Goal: Task Accomplishment & Management: Use online tool/utility

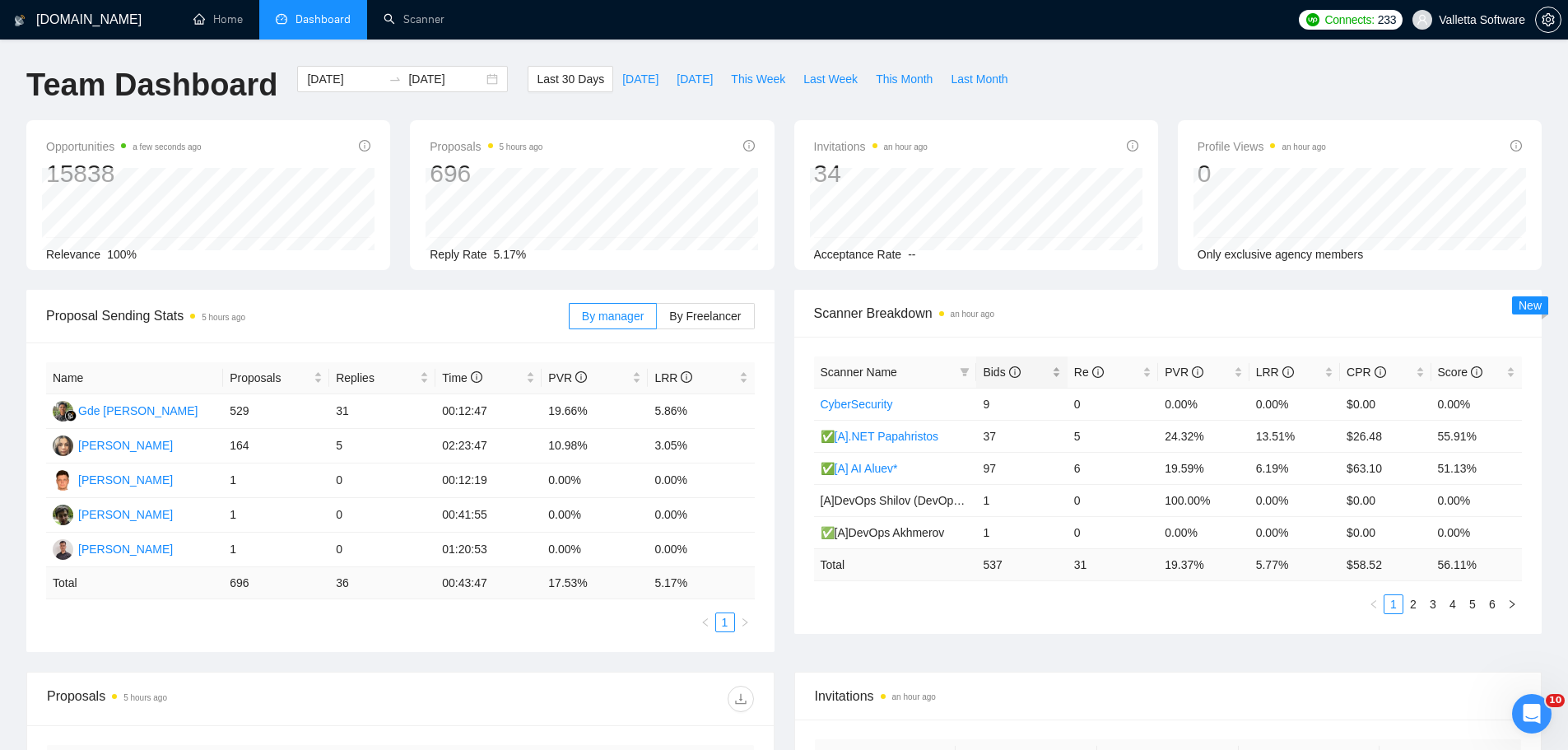
click at [1021, 380] on span "Bids" at bounding box center [1016, 371] width 65 height 18
click at [440, 27] on link "Scanner" at bounding box center [414, 19] width 61 height 14
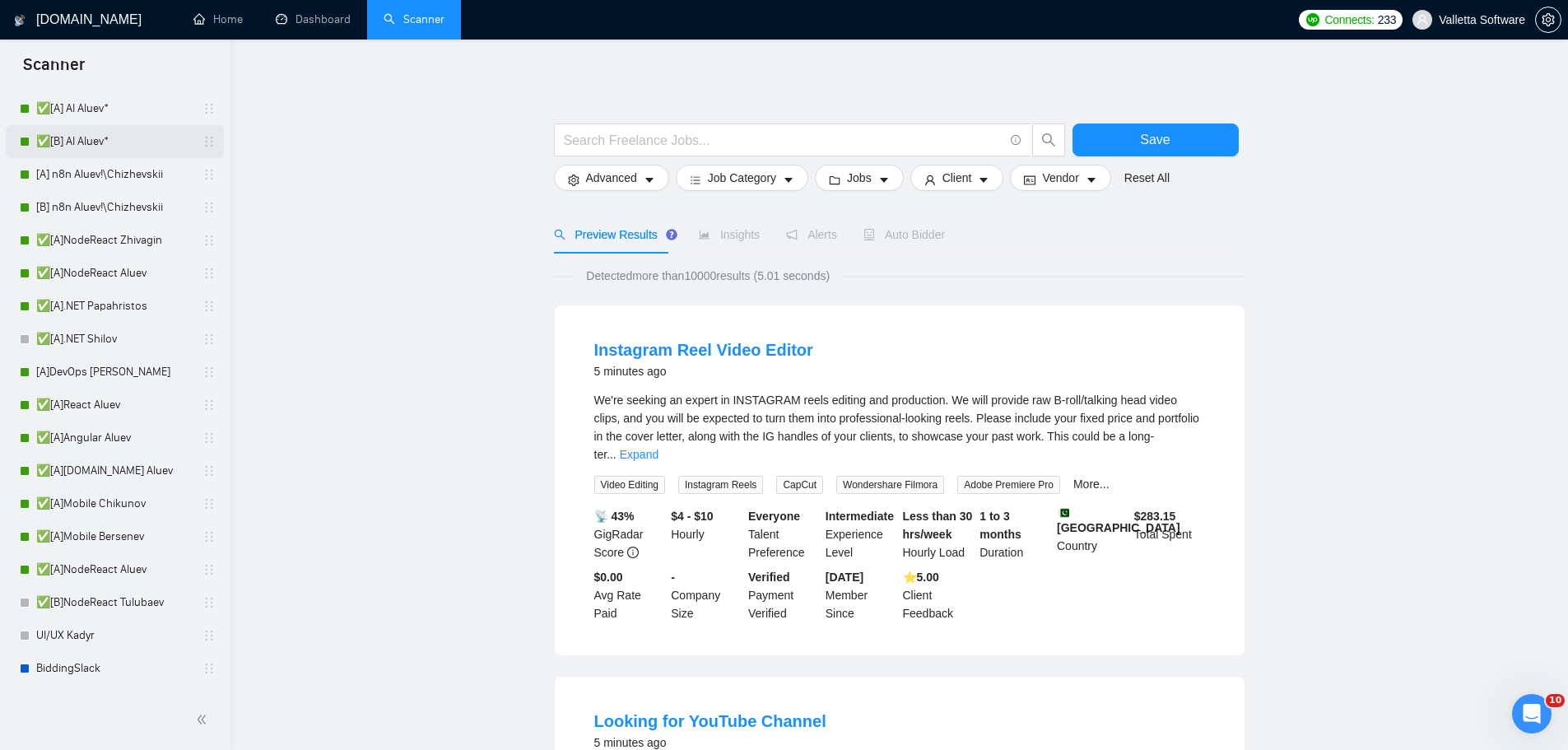
scroll to position [82, 0]
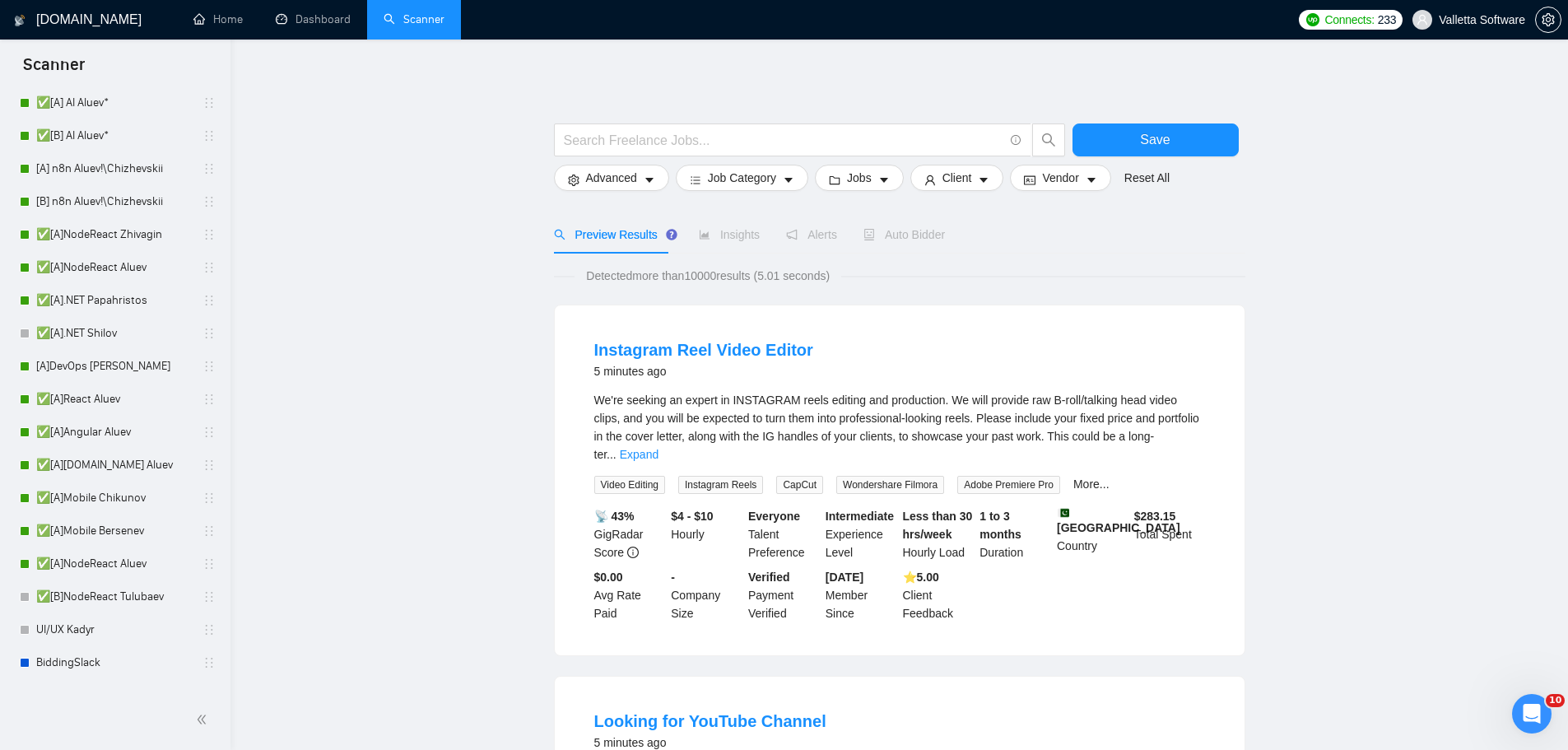
click at [136, 500] on link "✅[A]Mobile Chikunov" at bounding box center [114, 497] width 156 height 33
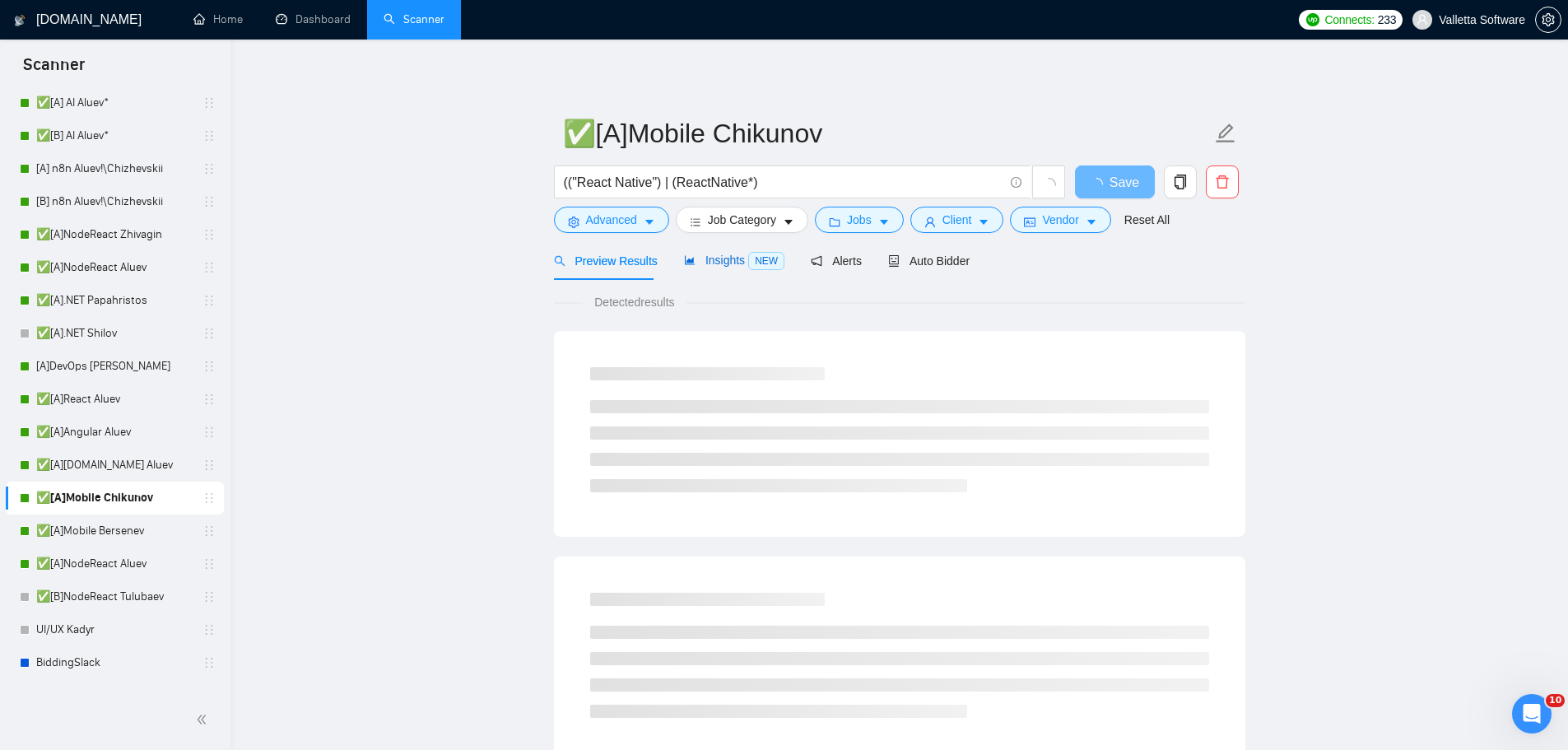
click at [751, 253] on span "NEW" at bounding box center [766, 260] width 36 height 18
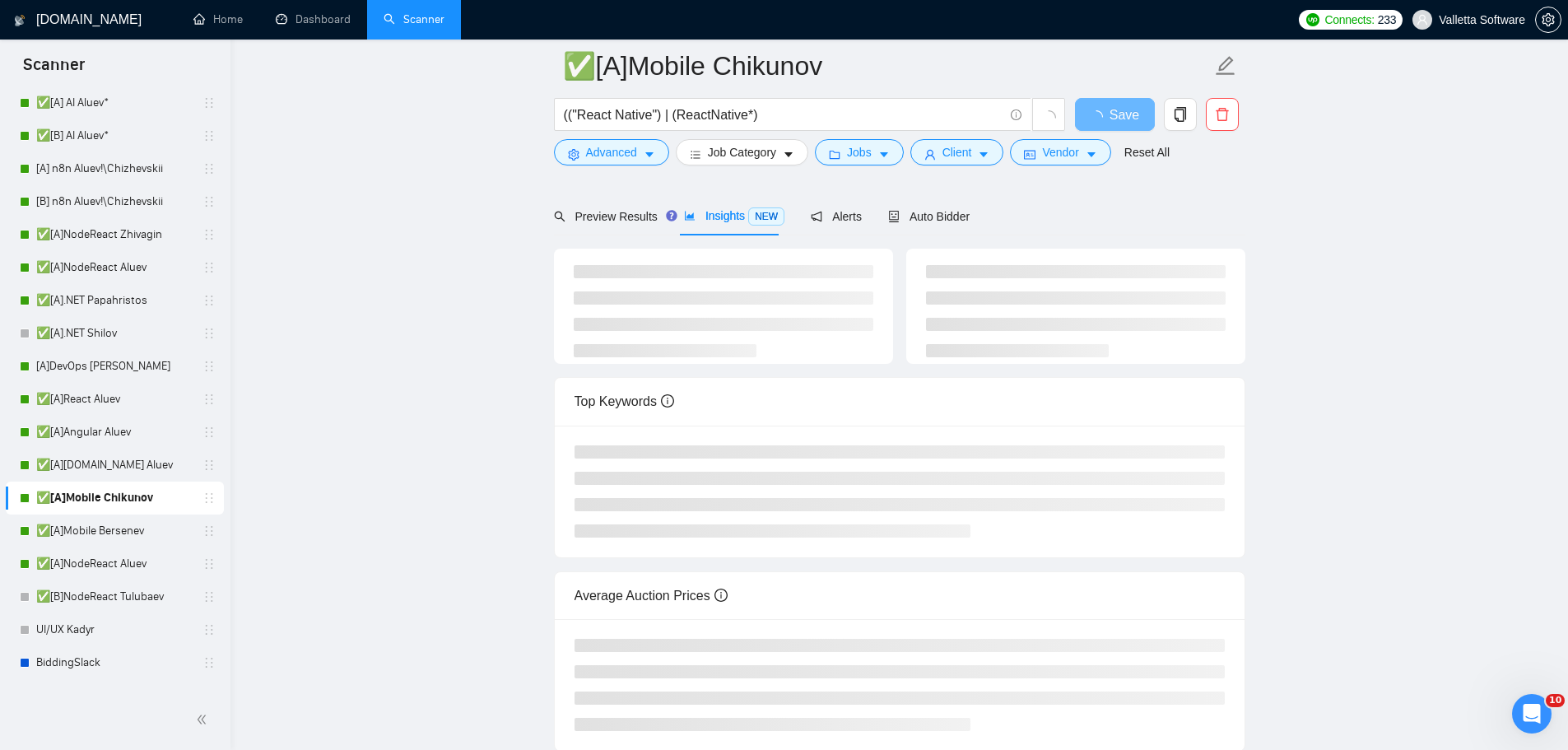
scroll to position [172, 0]
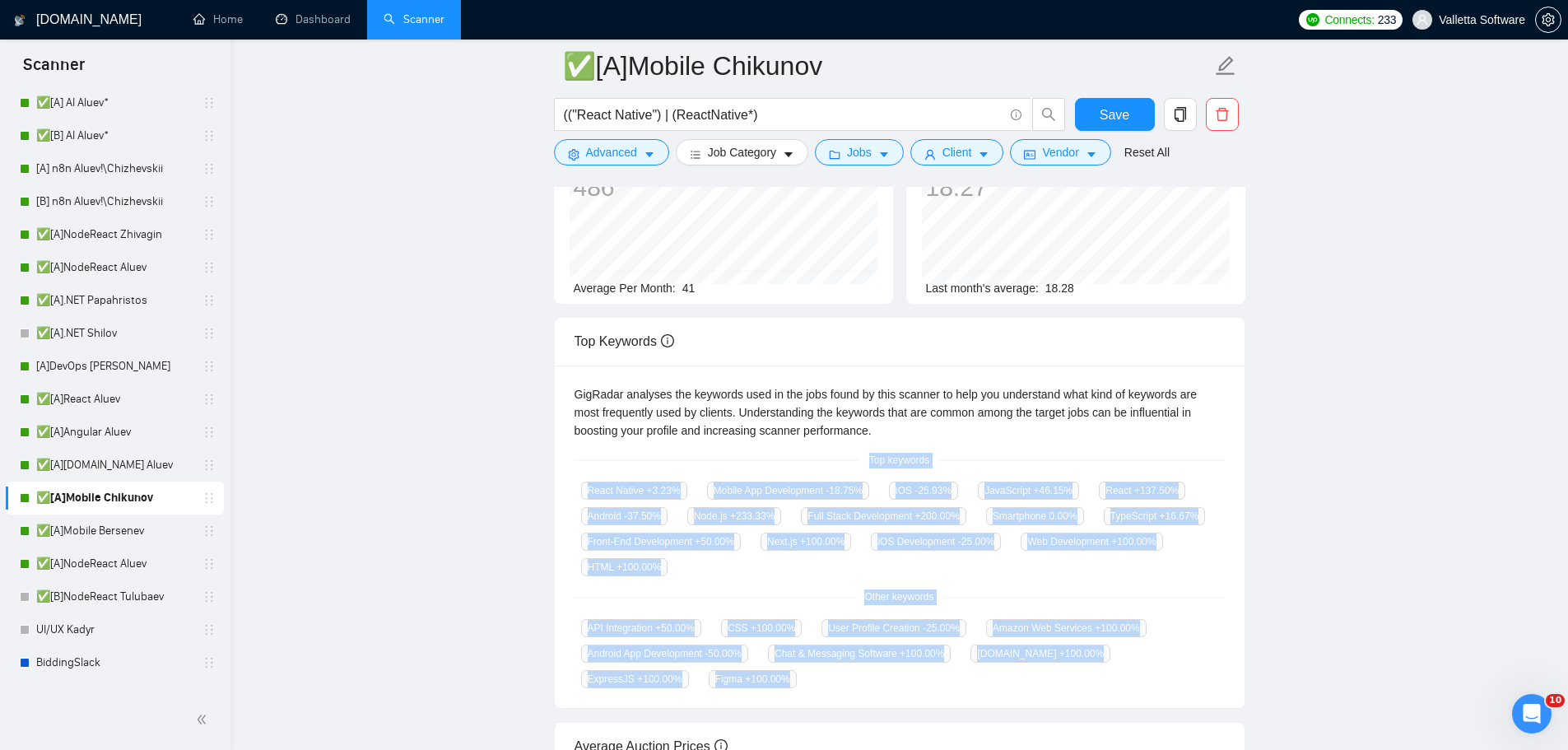
drag, startPoint x: 873, startPoint y: 451, endPoint x: 1058, endPoint y: 684, distance: 297.5
click at [1058, 684] on div "GigRadar analyses the keywords used in the jobs found by this scanner to help y…" at bounding box center [900, 537] width 690 height 343
copy div "Top keywords React Native +3.23 % Mobile App Development -18.75 % iOS -25.93 % …"
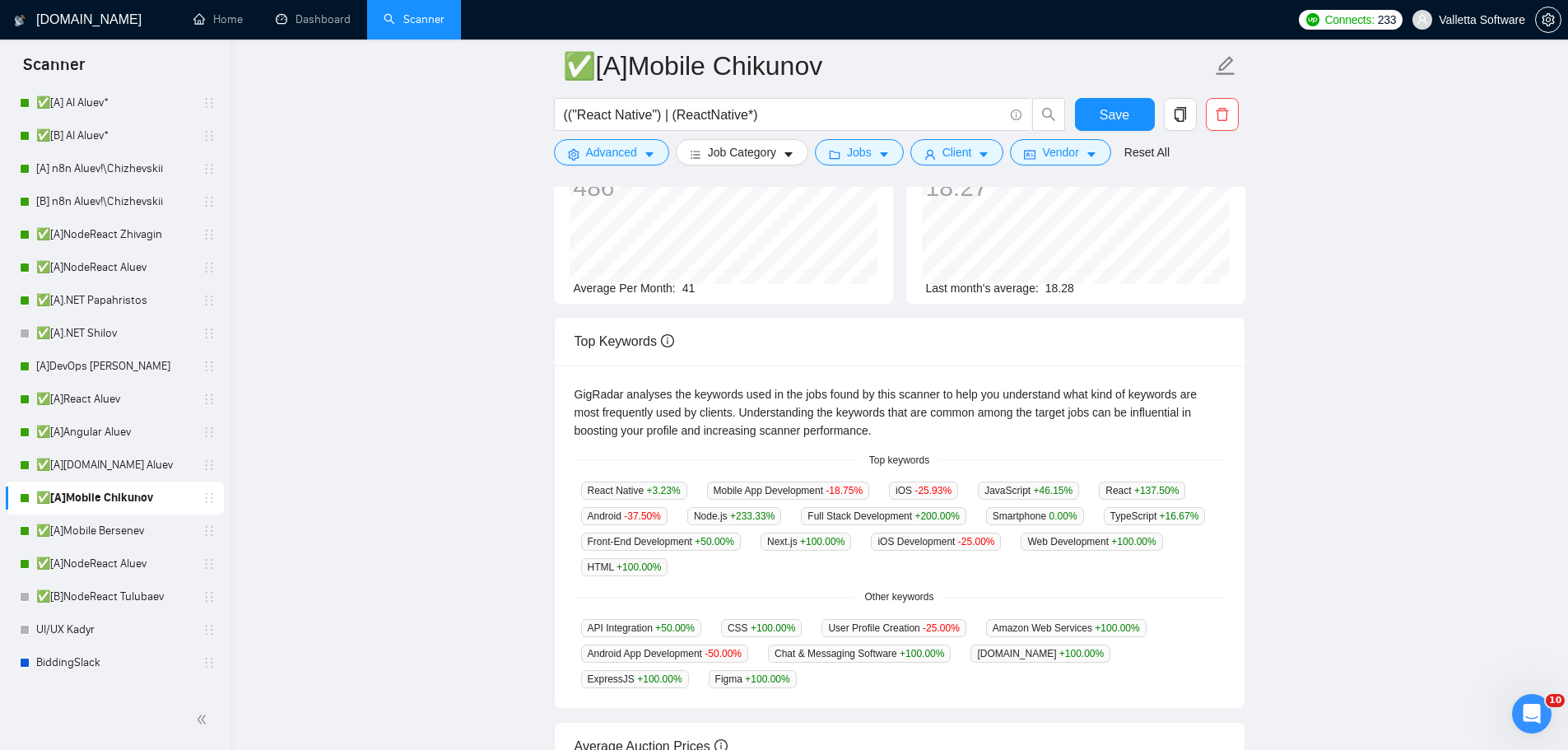
click at [427, 289] on main "✅[A]Mobile Chikunov (("React Native") | (ReactNative*) Save Advanced Job Catego…" at bounding box center [899, 465] width 1285 height 1142
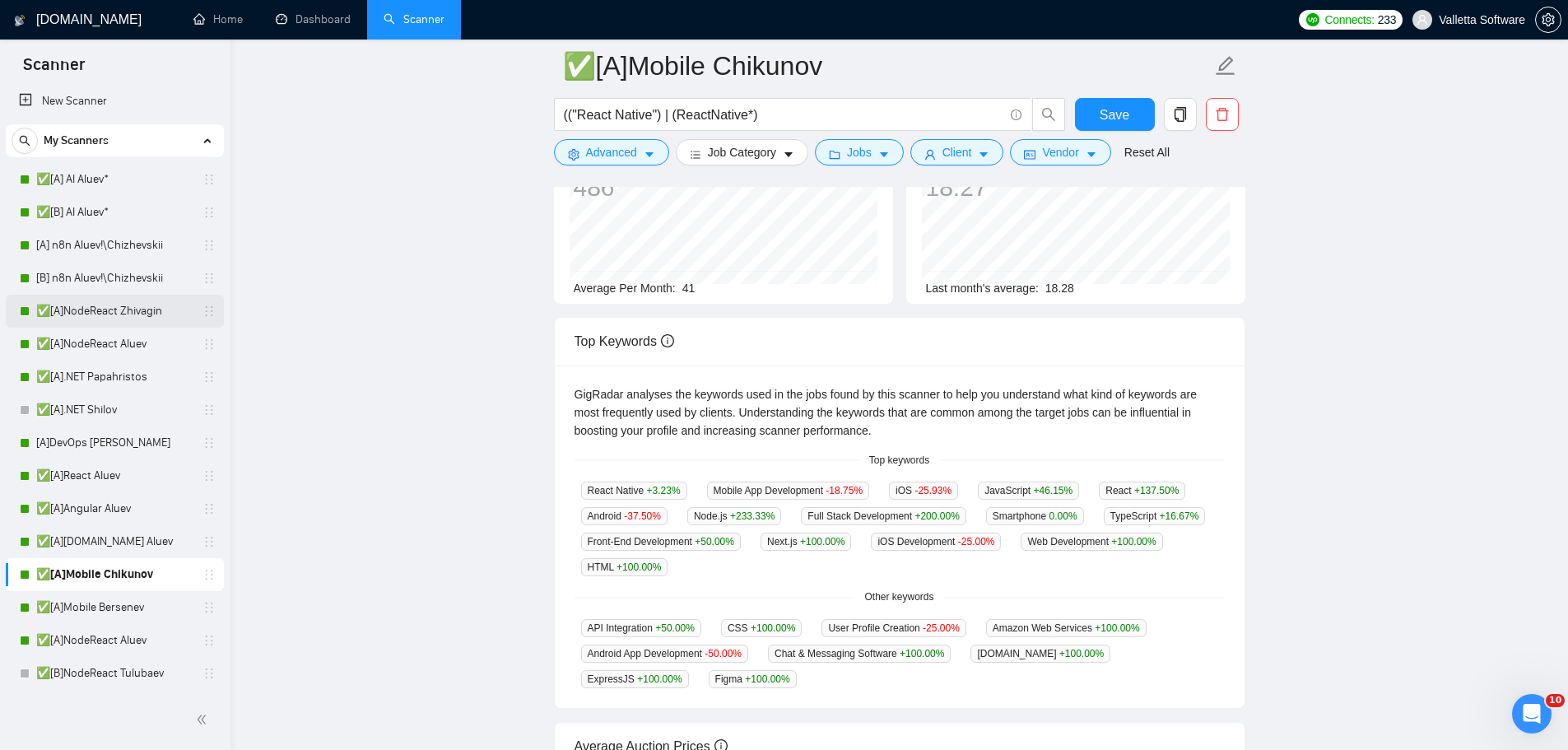
scroll to position [0, 0]
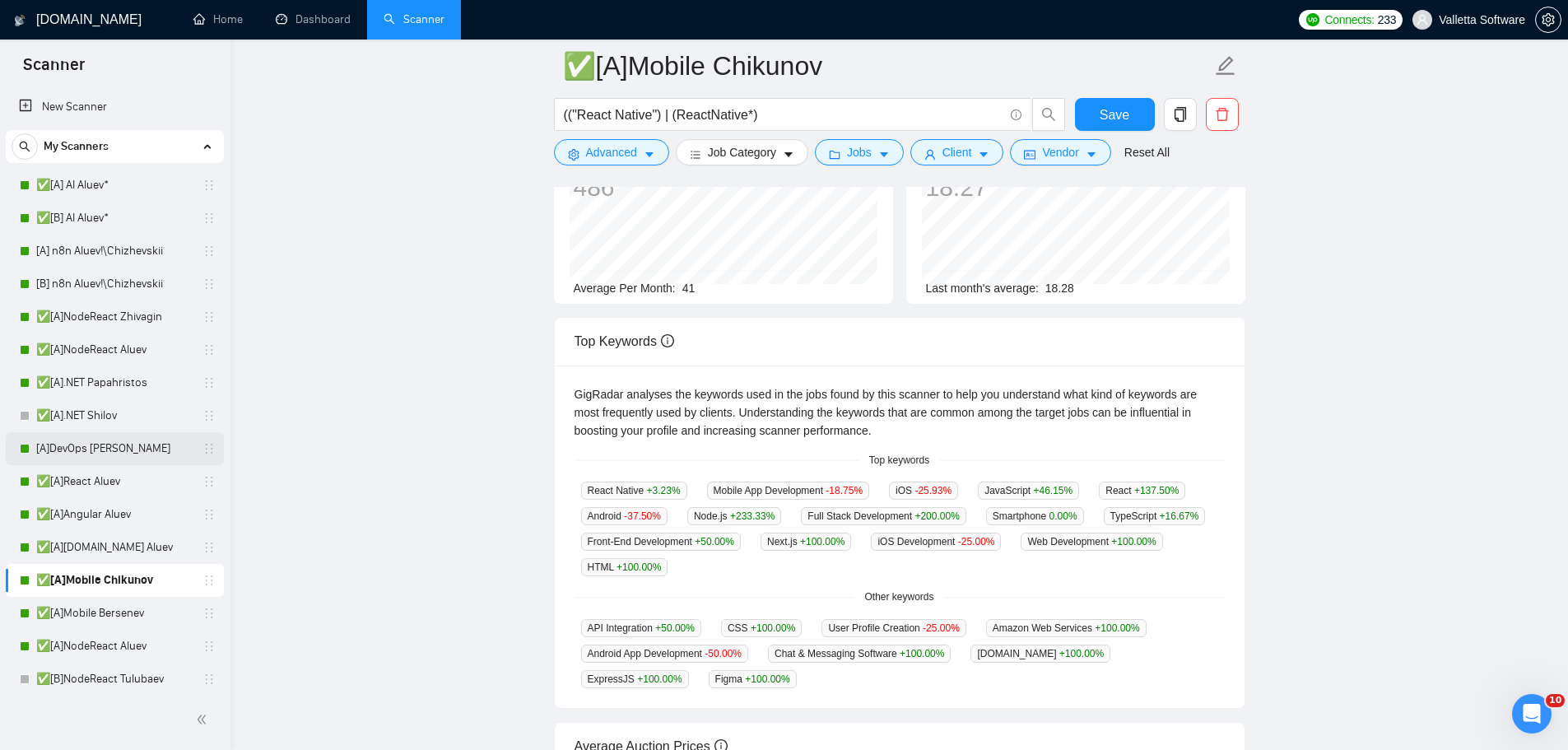
click at [92, 440] on link "[A]DevOps [PERSON_NAME]" at bounding box center [114, 448] width 156 height 33
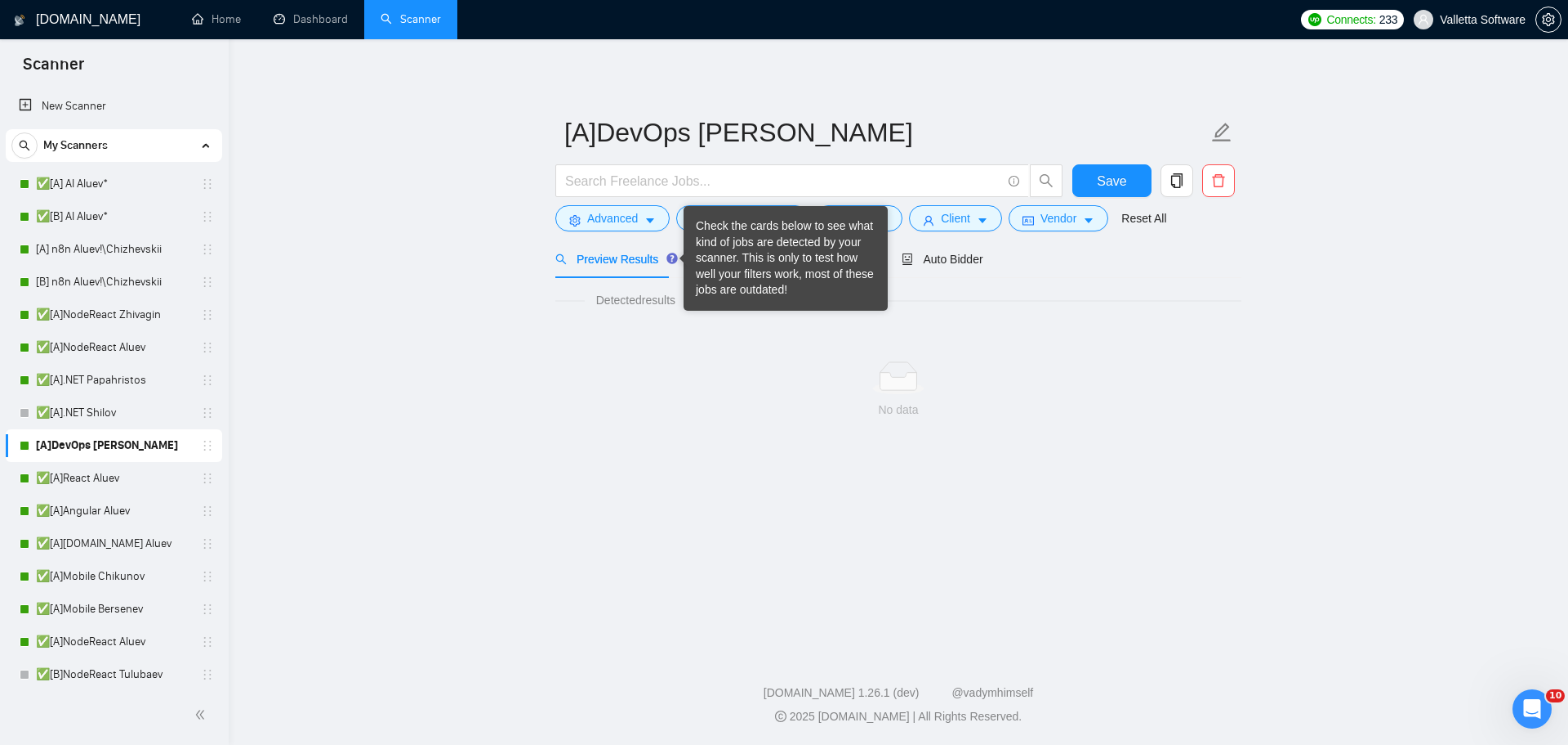
drag, startPoint x: 670, startPoint y: 254, endPoint x: 722, endPoint y: 265, distance: 53.2
click at [720, 265] on div "Check the cards below to see what kind of jobs are detected by your scanner. Th…" at bounding box center [785, 258] width 180 height 80
click at [669, 356] on div "No data" at bounding box center [899, 389] width 686 height 135
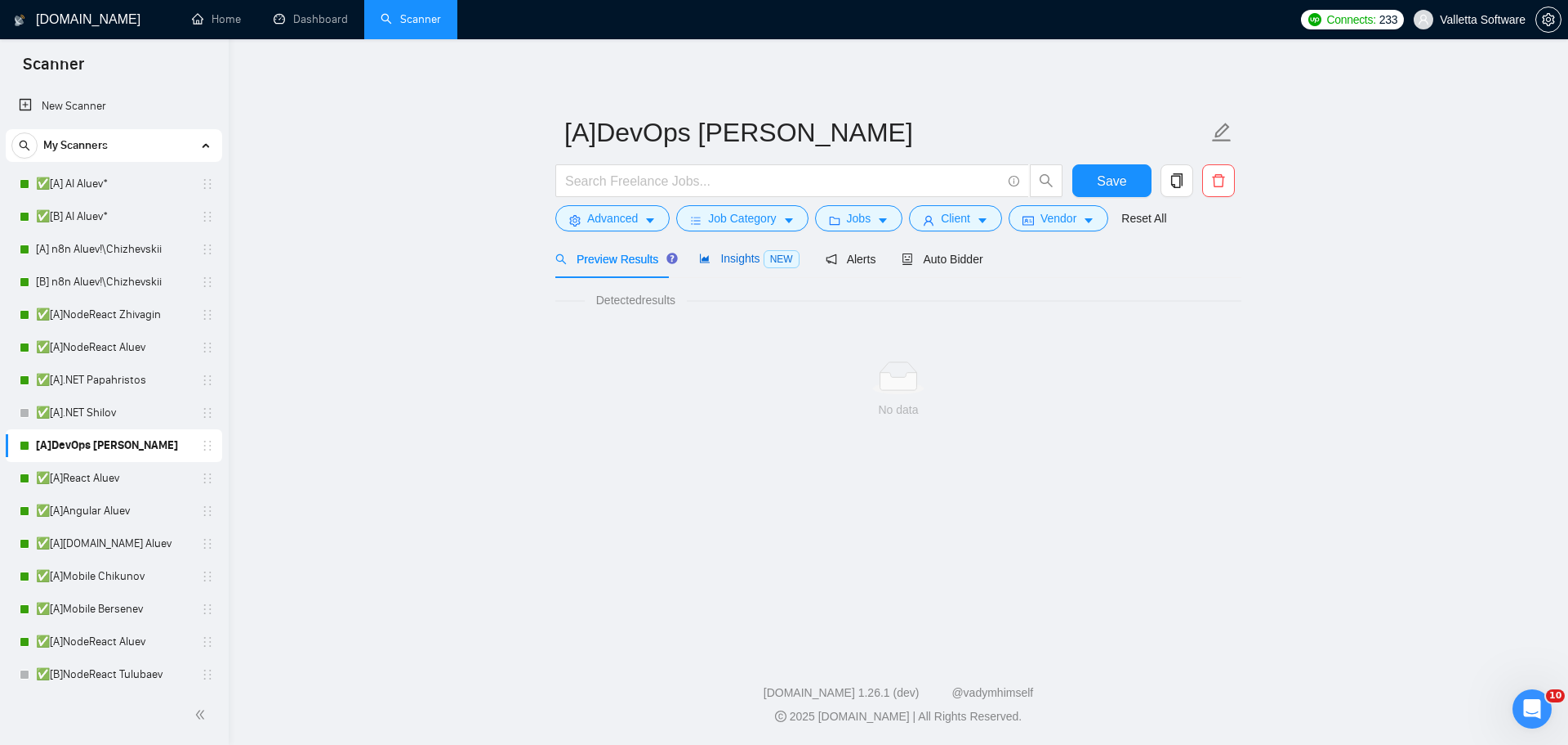
click at [729, 261] on span "Insights NEW" at bounding box center [749, 259] width 100 height 13
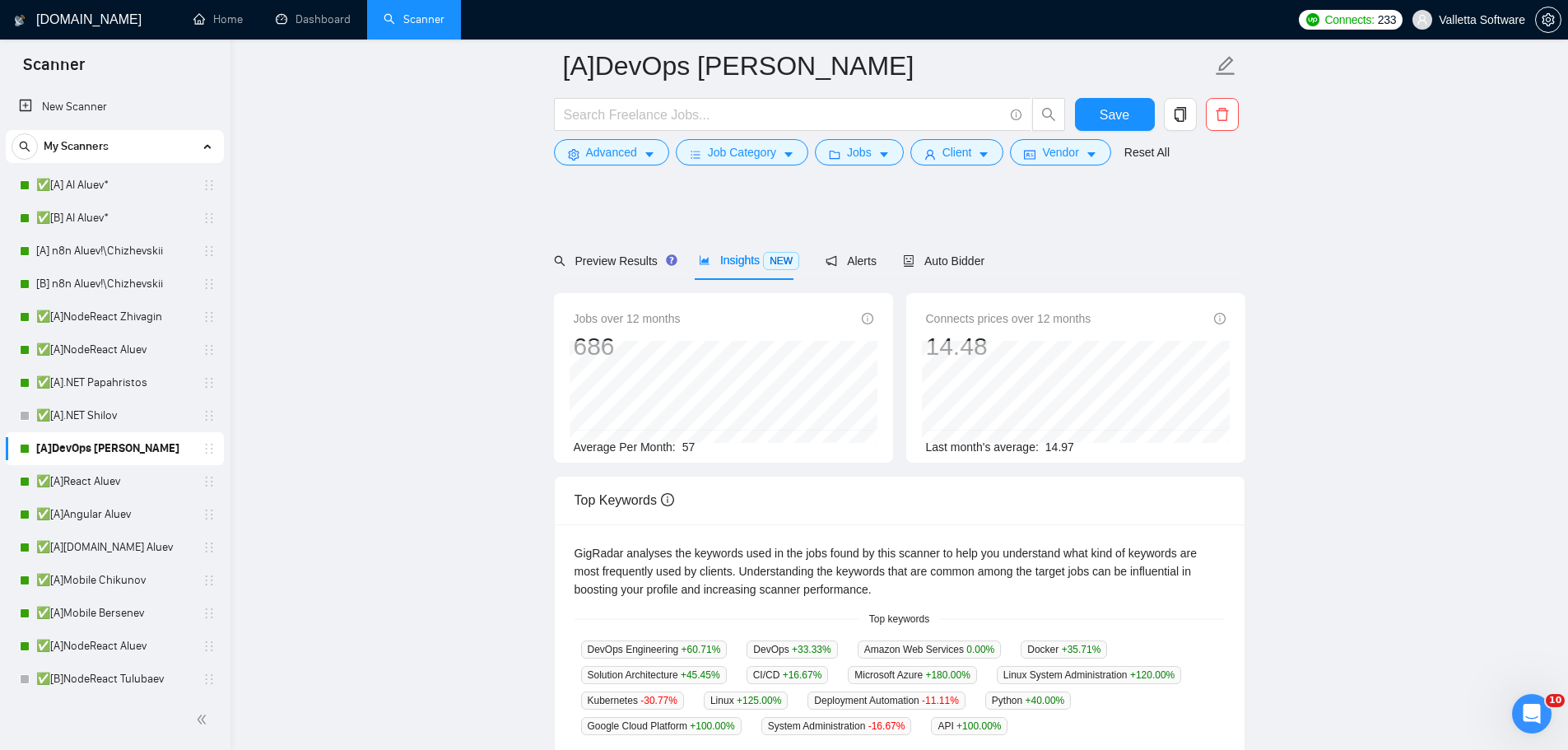
scroll to position [330, 0]
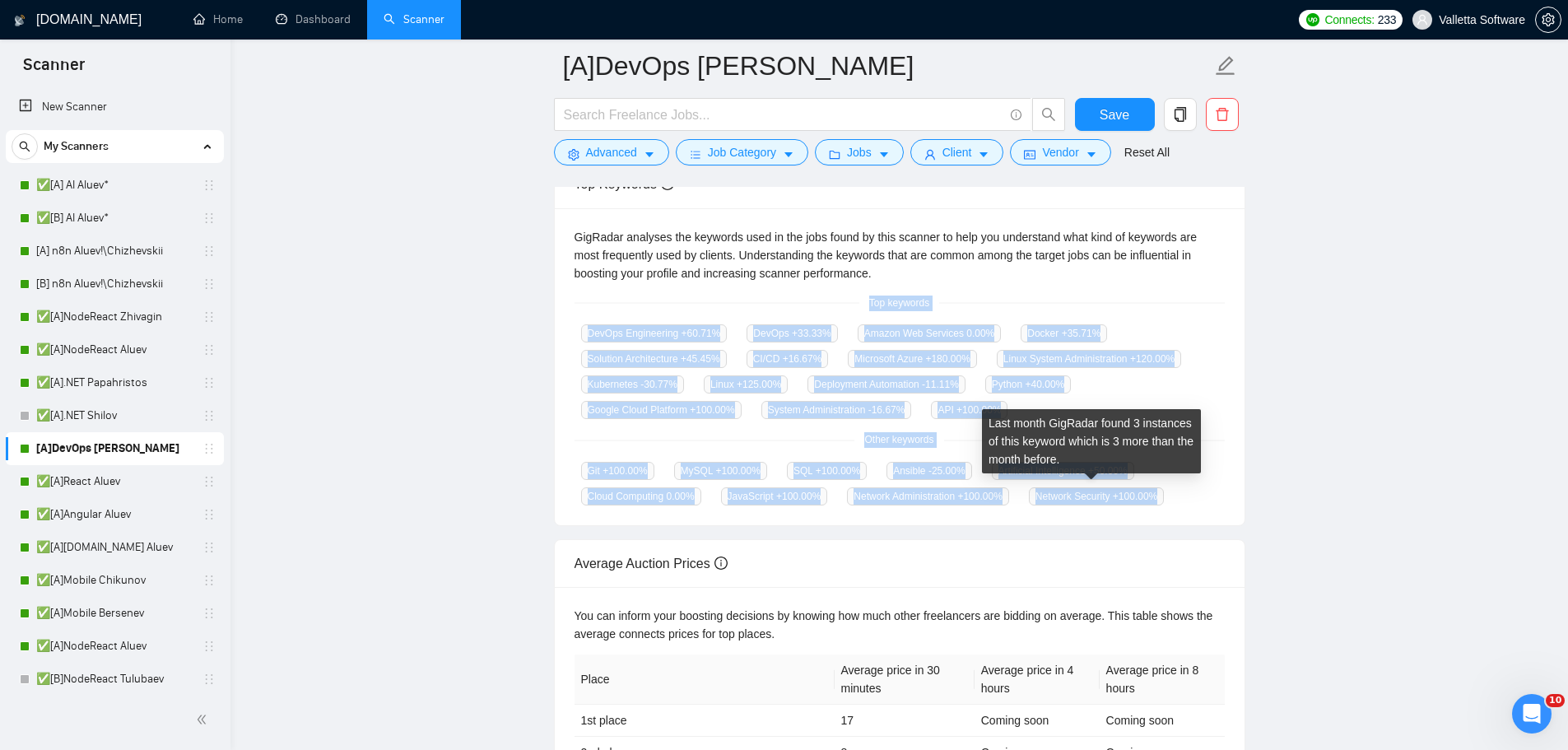
drag, startPoint x: 857, startPoint y: 298, endPoint x: 1162, endPoint y: 487, distance: 358.8
click at [1162, 487] on div "GigRadar analyses the keywords used in the jobs found by this scanner to help y…" at bounding box center [900, 366] width 690 height 317
copy div "Top keywords DevOps Engineering +60.71 % DevOps +33.33 % Amazon Web Services 0.…"
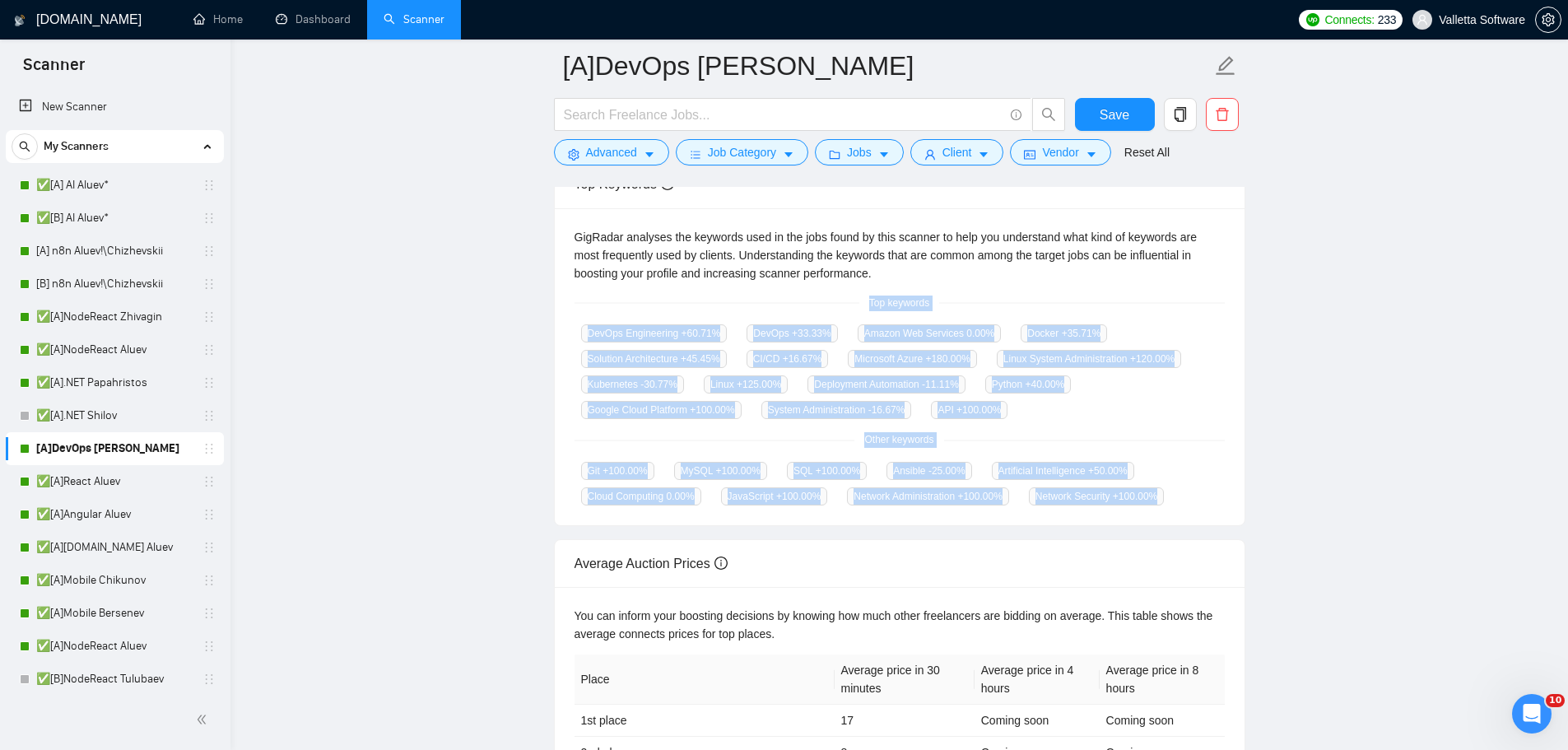
click at [1415, 322] on main "[A]DevOps Shilov Save Advanced Job Category Jobs Client Vendor Reset All Previe…" at bounding box center [899, 295] width 1285 height 1116
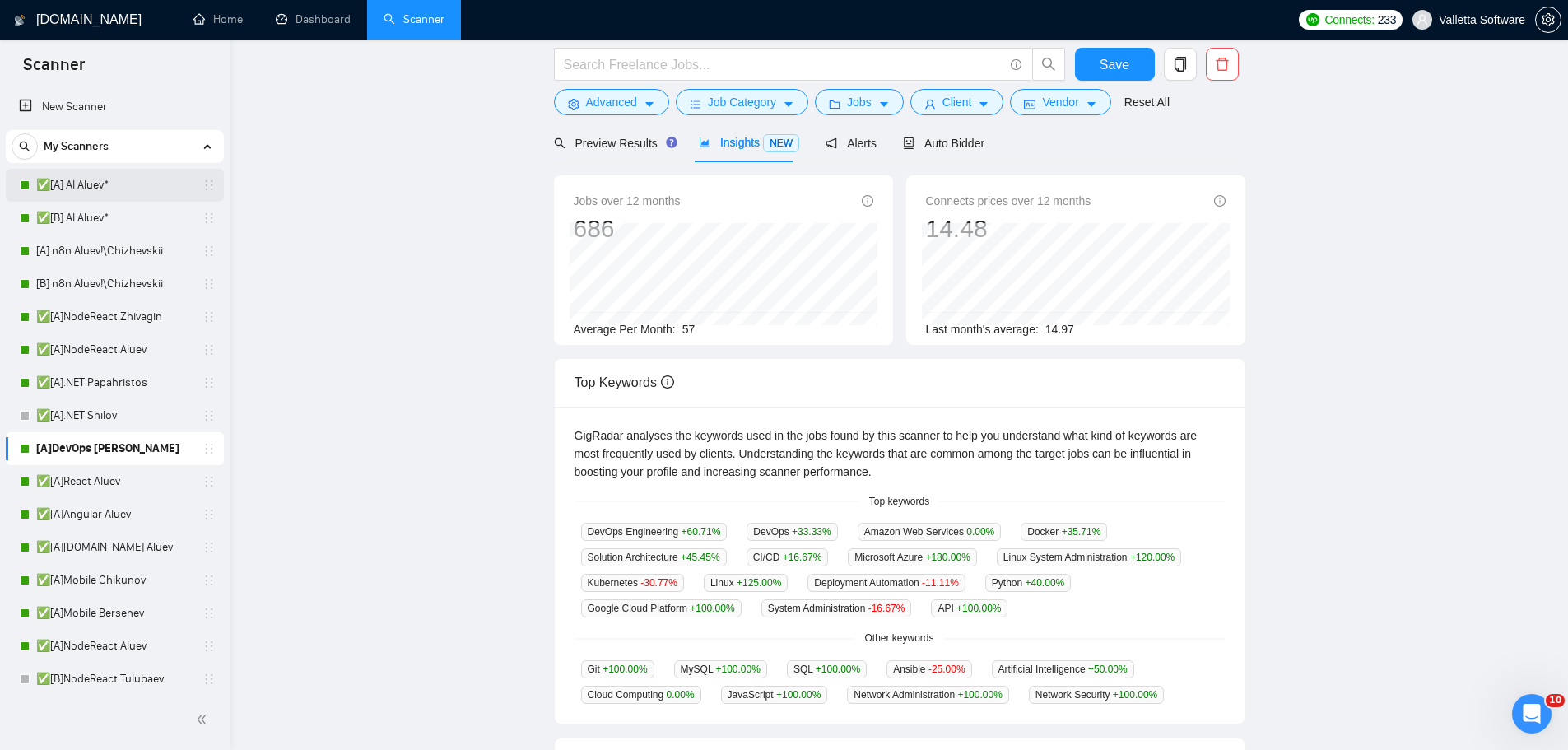
scroll to position [0, 0]
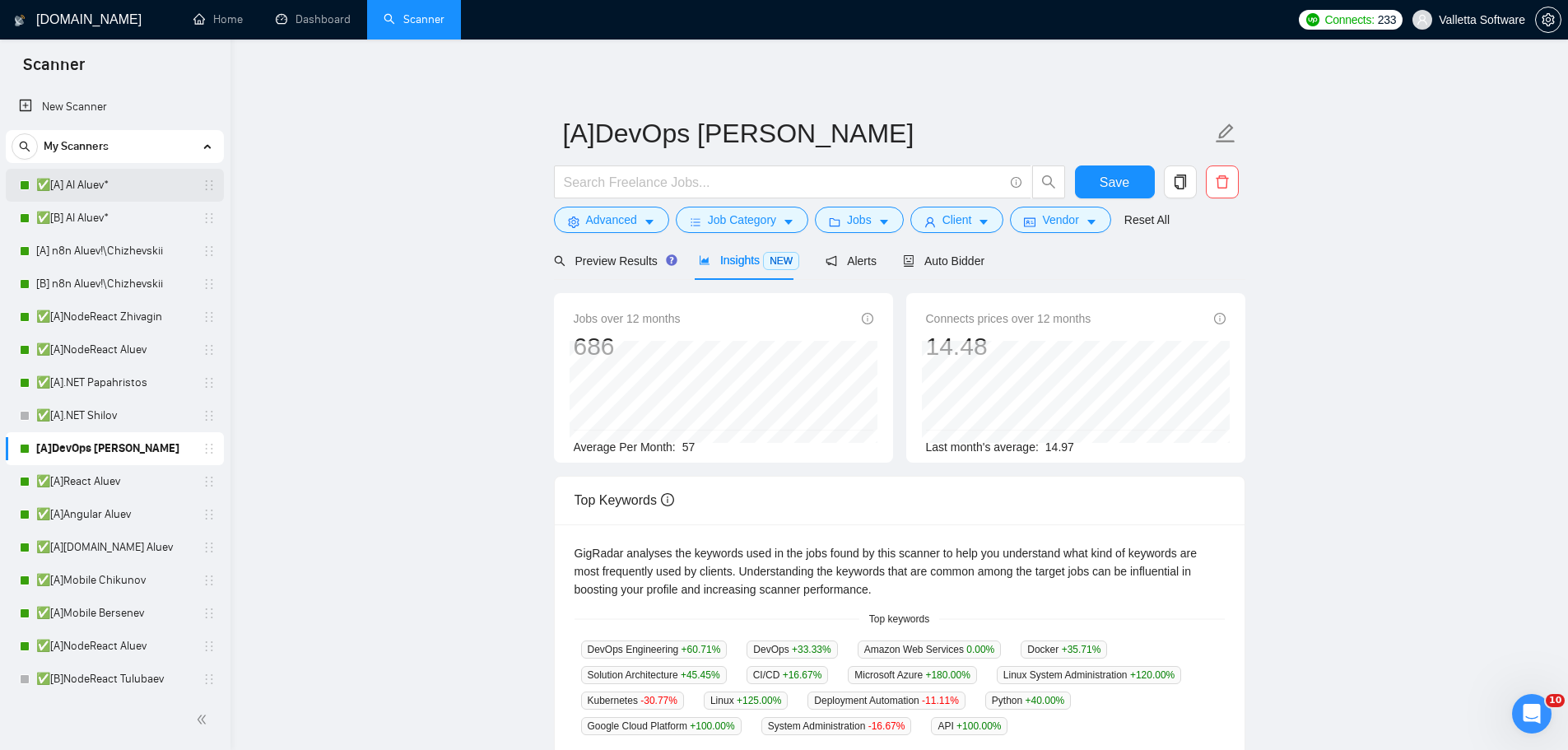
click at [107, 191] on link "✅[A] AI Aluev*" at bounding box center [114, 185] width 156 height 33
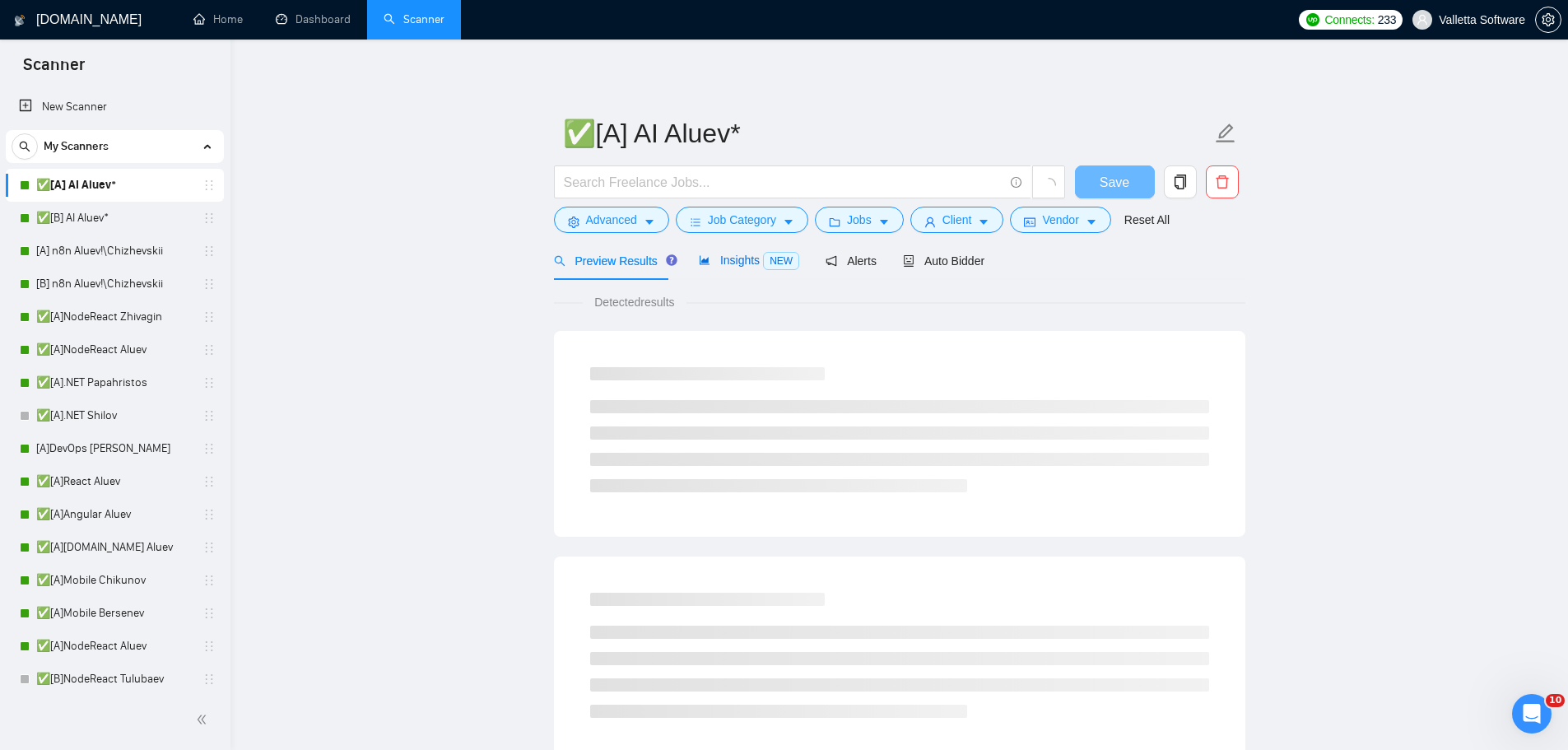
click at [749, 259] on span "Insights NEW" at bounding box center [749, 260] width 100 height 13
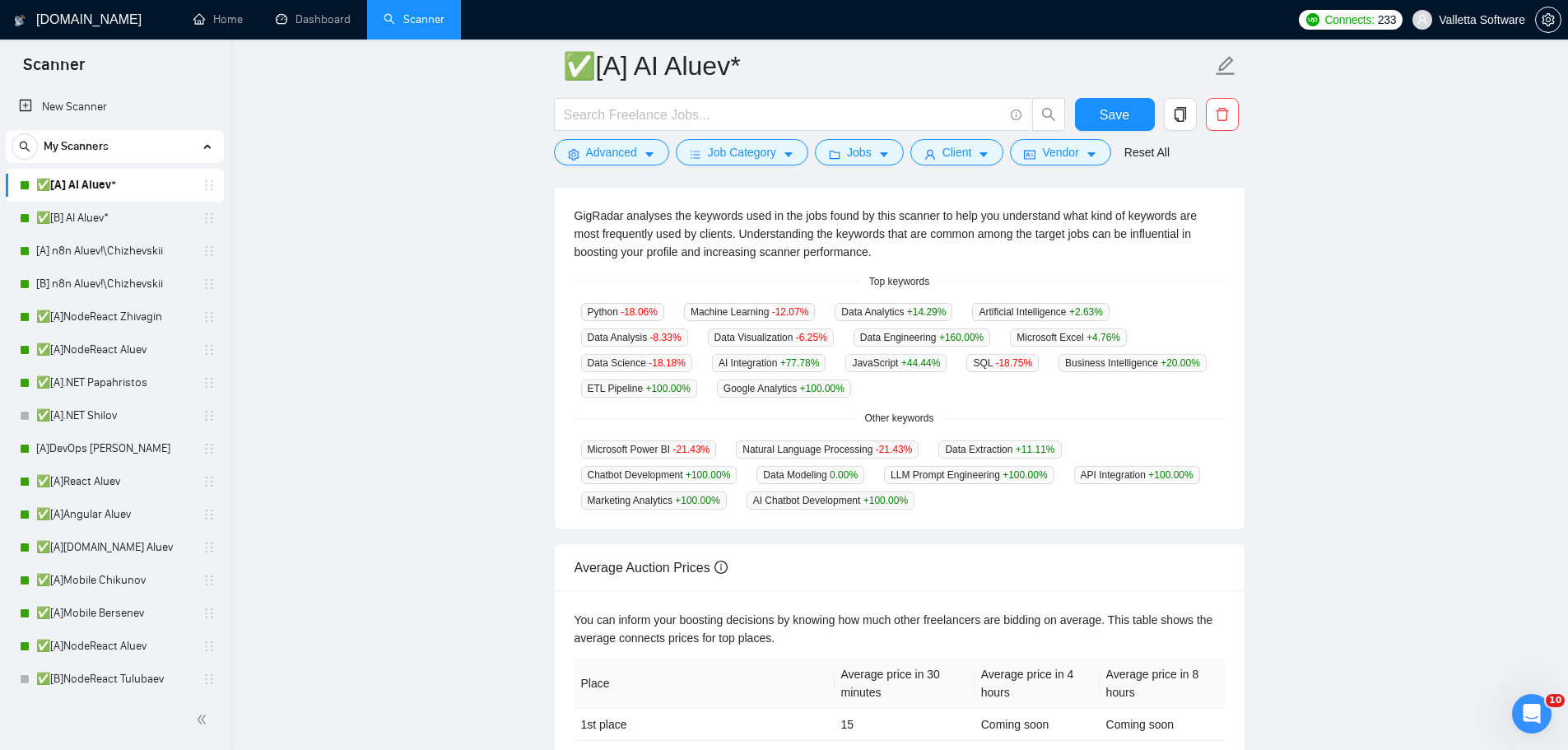
scroll to position [411, 0]
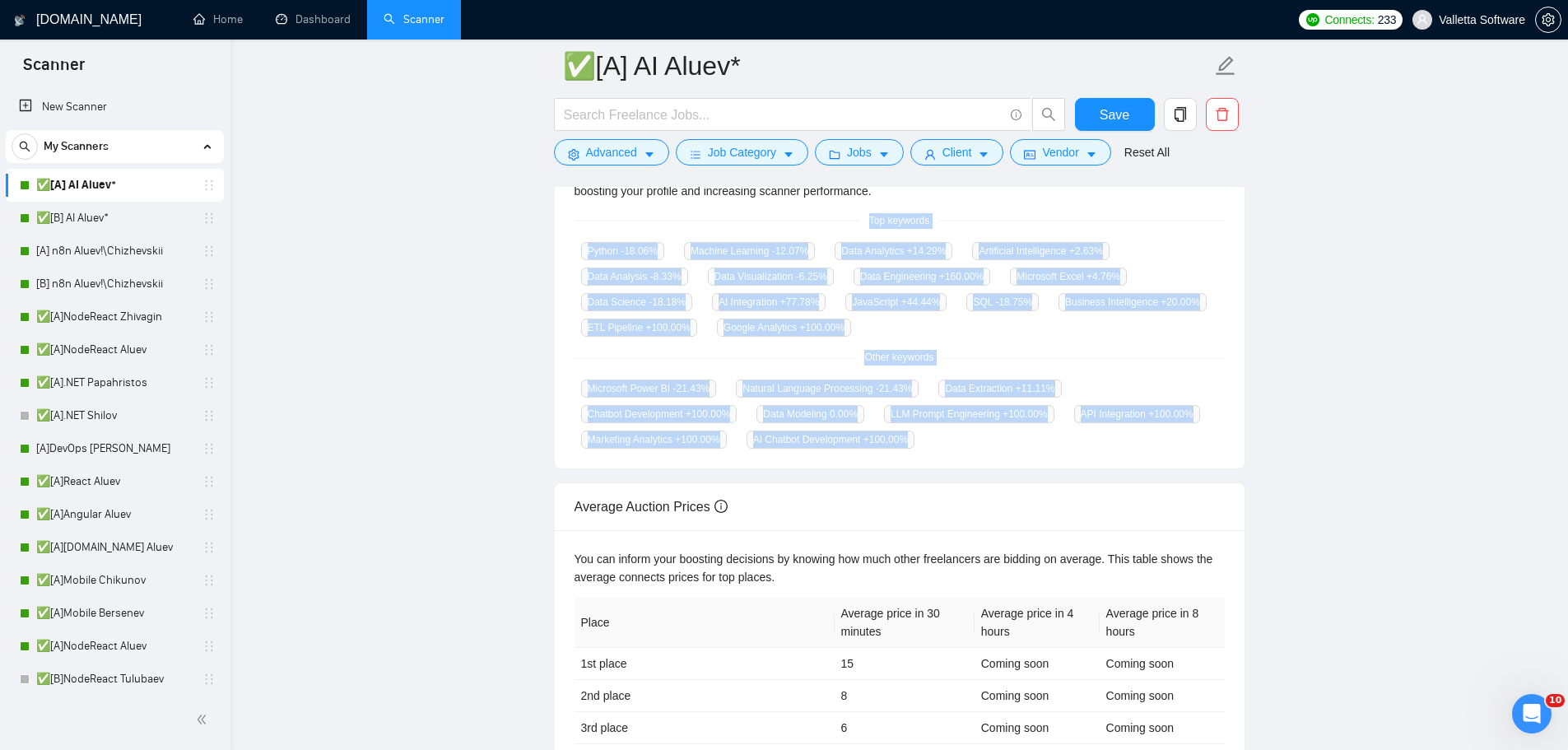
copy div "Top keywords Python -18.06 % Machine Learning -12.07 % Data Analytics +14.29 % …"
drag, startPoint x: 865, startPoint y: 215, endPoint x: 977, endPoint y: 441, distance: 252.2
click at [977, 441] on div "GigRadar analyses the keywords used in the jobs found by this scanner to help y…" at bounding box center [900, 297] width 690 height 343
drag, startPoint x: 920, startPoint y: 437, endPoint x: 869, endPoint y: 213, distance: 229.7
click at [869, 213] on div "GigRadar analyses the keywords used in the jobs found by this scanner to help y…" at bounding box center [900, 297] width 690 height 343
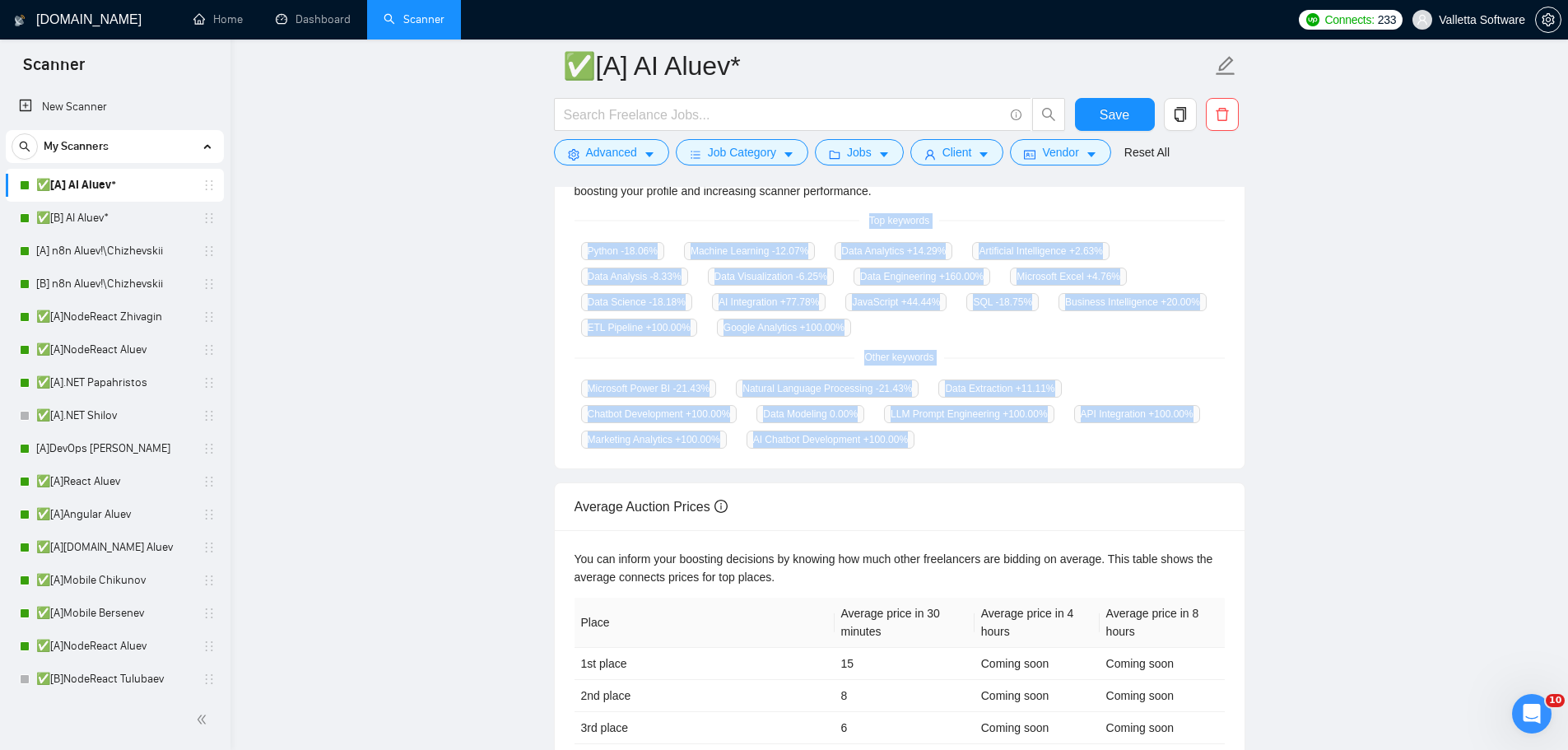
copy div "Top keywords Python -18.06 % Machine Learning -12.07 % Data Analytics +14.29 % …"
